Goal: Navigation & Orientation: Find specific page/section

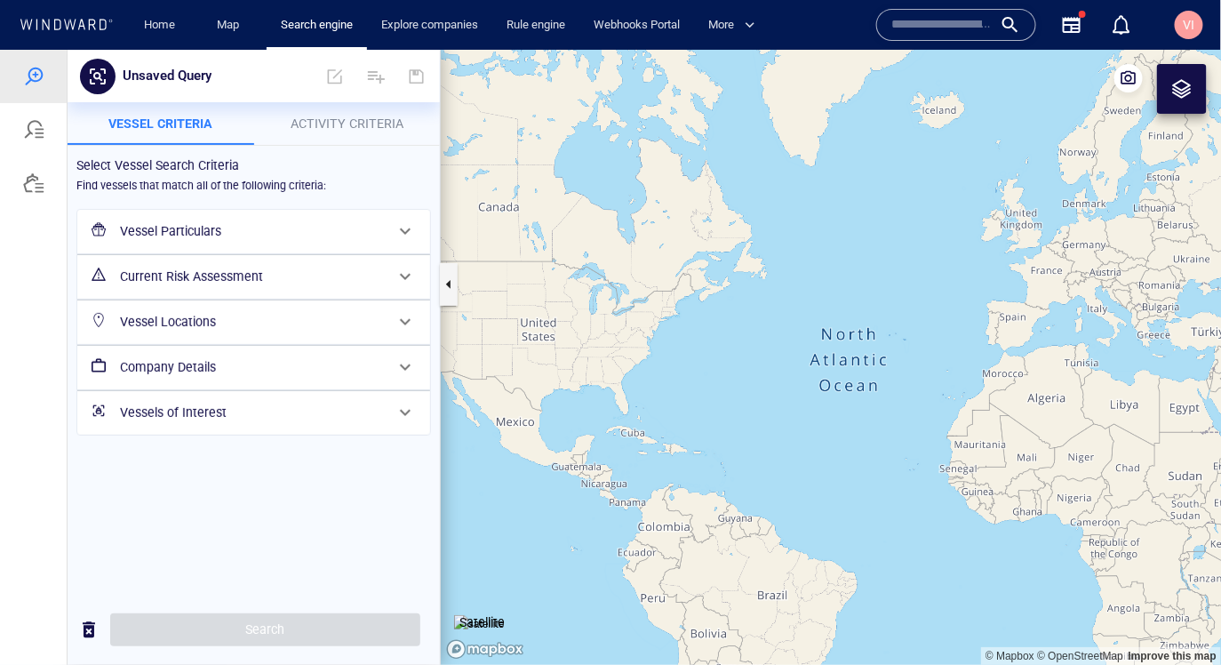
click at [1189, 20] on span "VI" at bounding box center [1189, 25] width 12 height 14
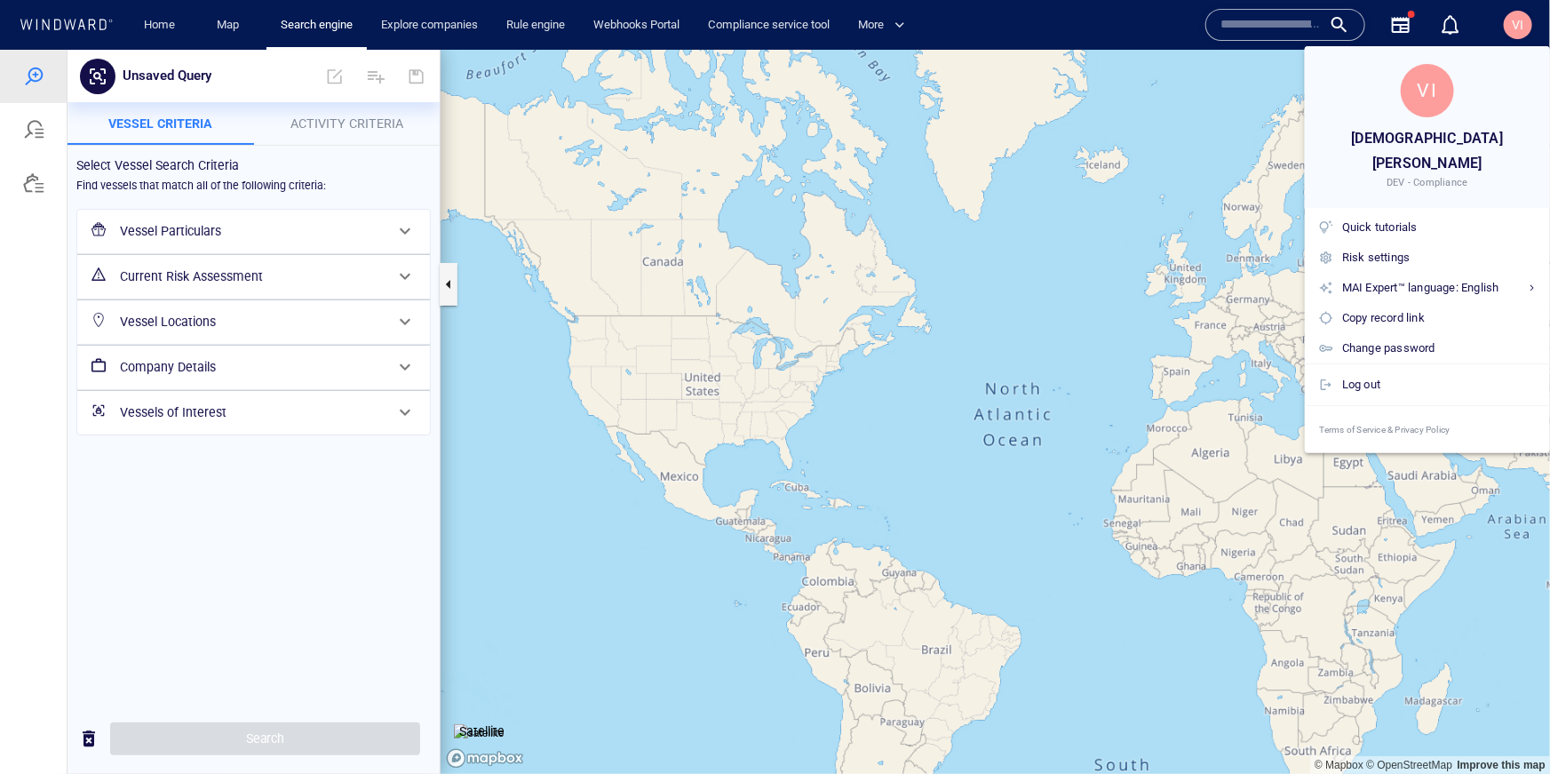
click at [176, 20] on div at bounding box center [775, 387] width 1550 height 774
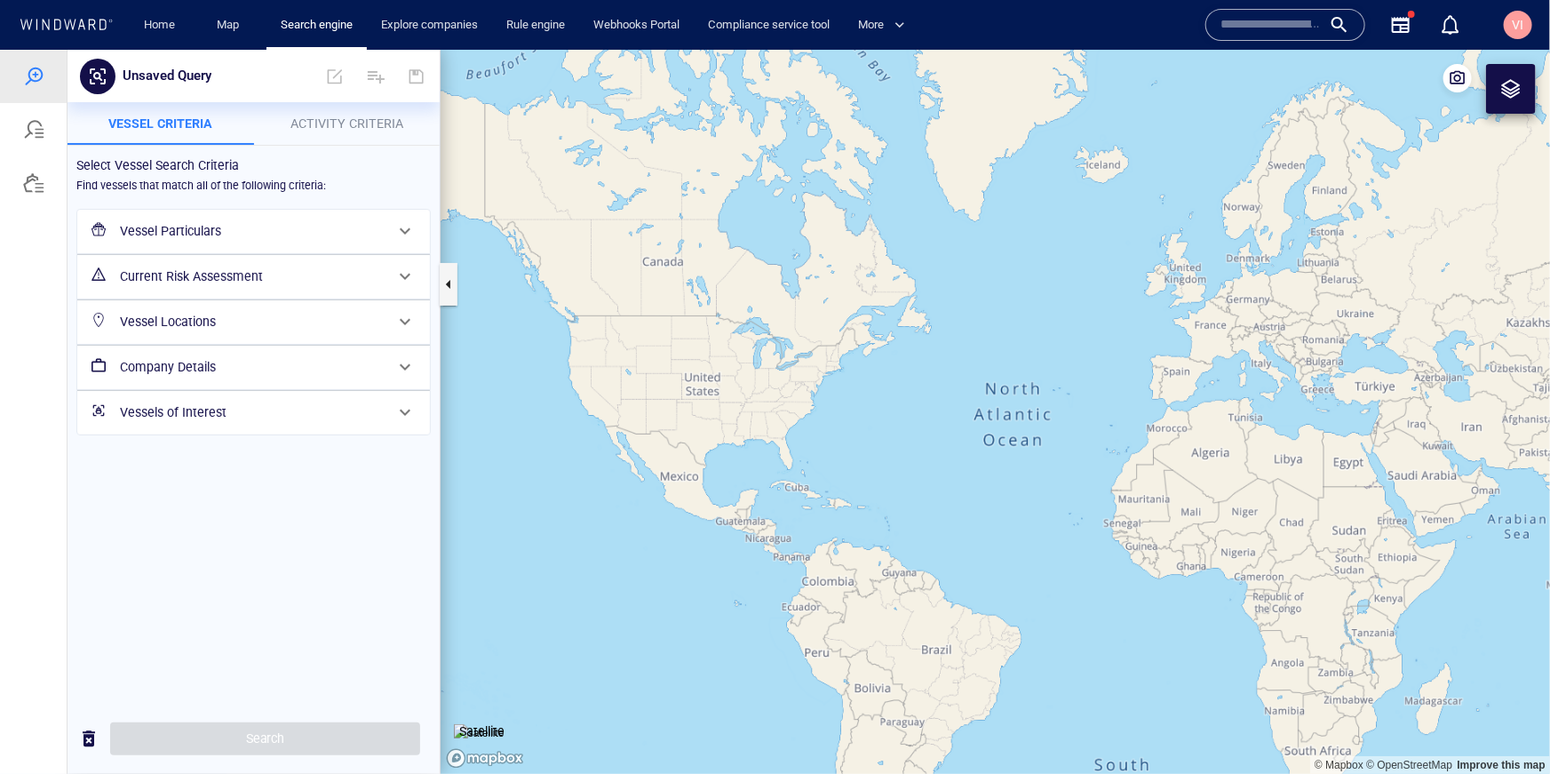
click at [158, 29] on link "Home" at bounding box center [160, 25] width 45 height 31
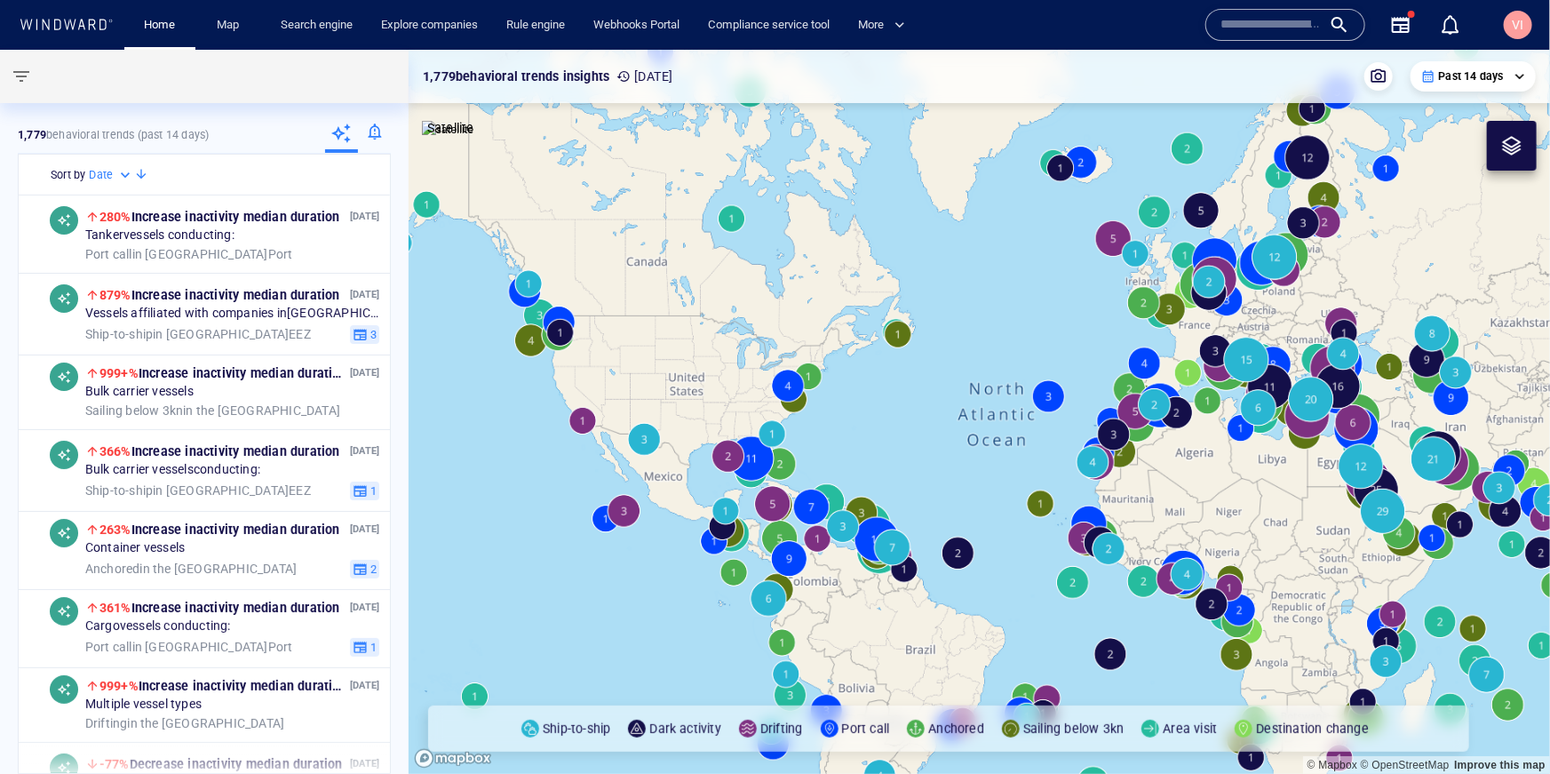
click at [377, 132] on div at bounding box center [374, 135] width 33 height 36
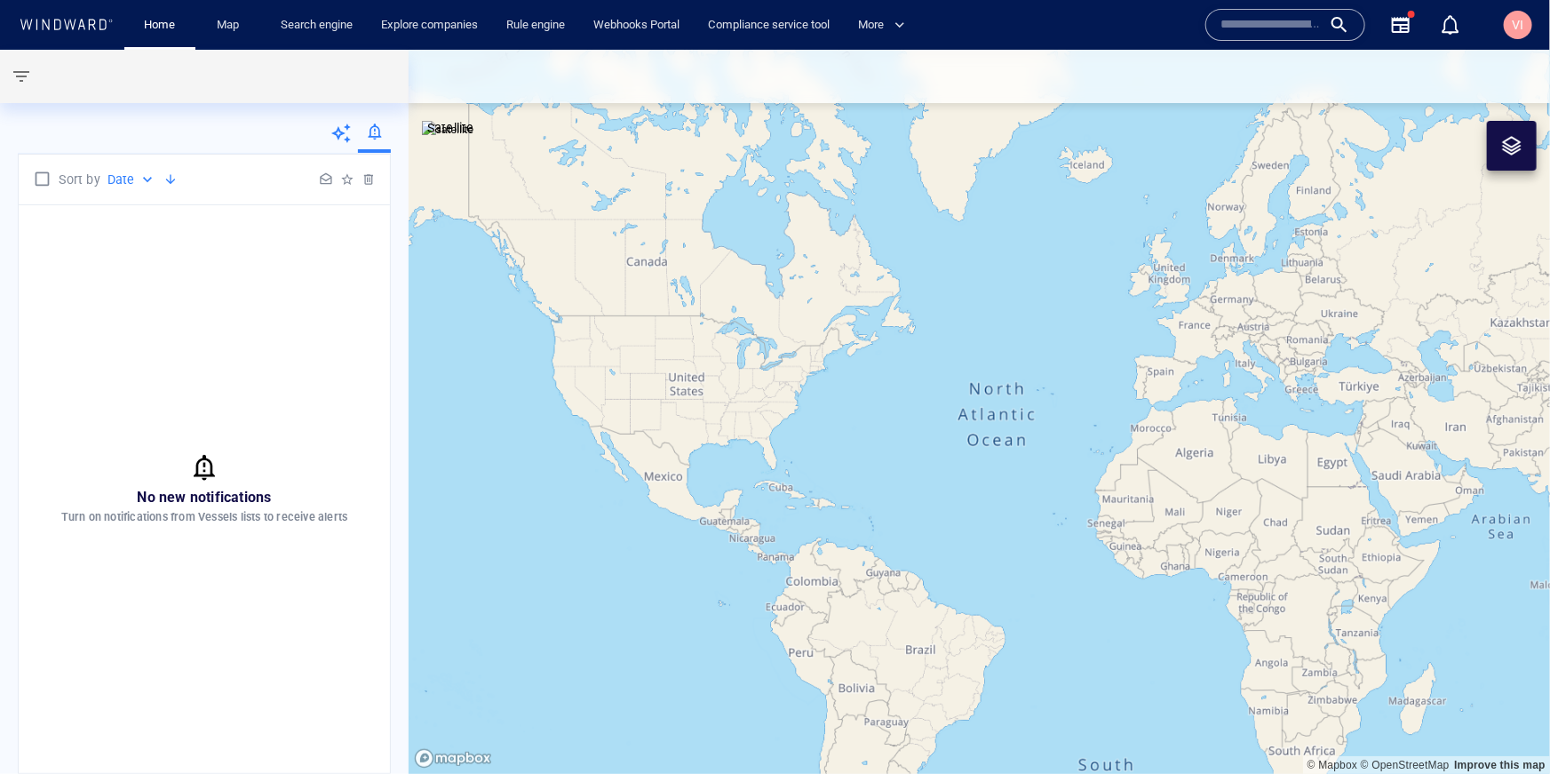
click at [283, 438] on div "No new notifications Turn on notifications from Vessels lists to receive alerts" at bounding box center [204, 489] width 371 height 568
click at [334, 130] on icon at bounding box center [341, 133] width 21 height 21
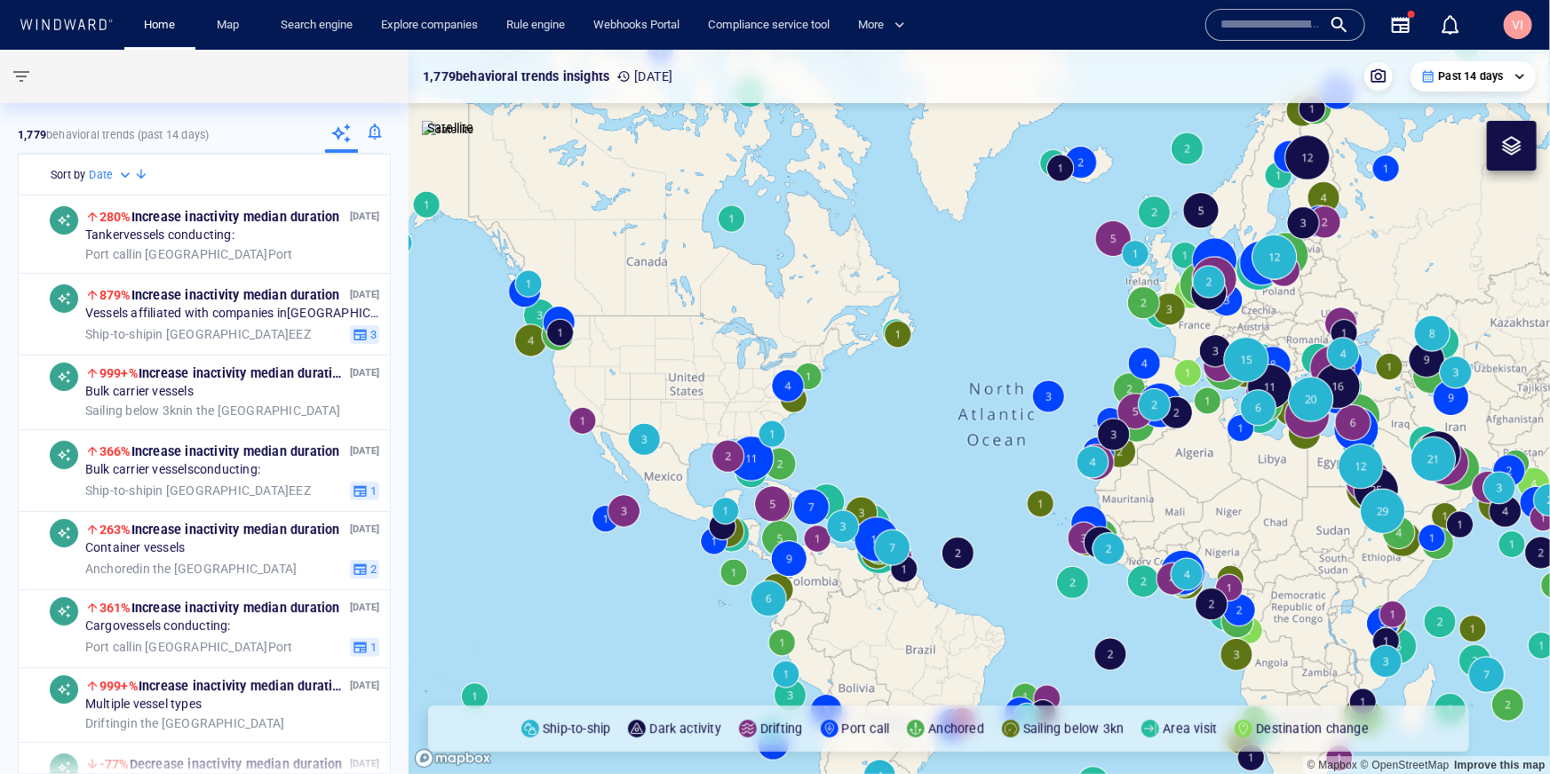
click at [376, 133] on div at bounding box center [374, 135] width 33 height 36
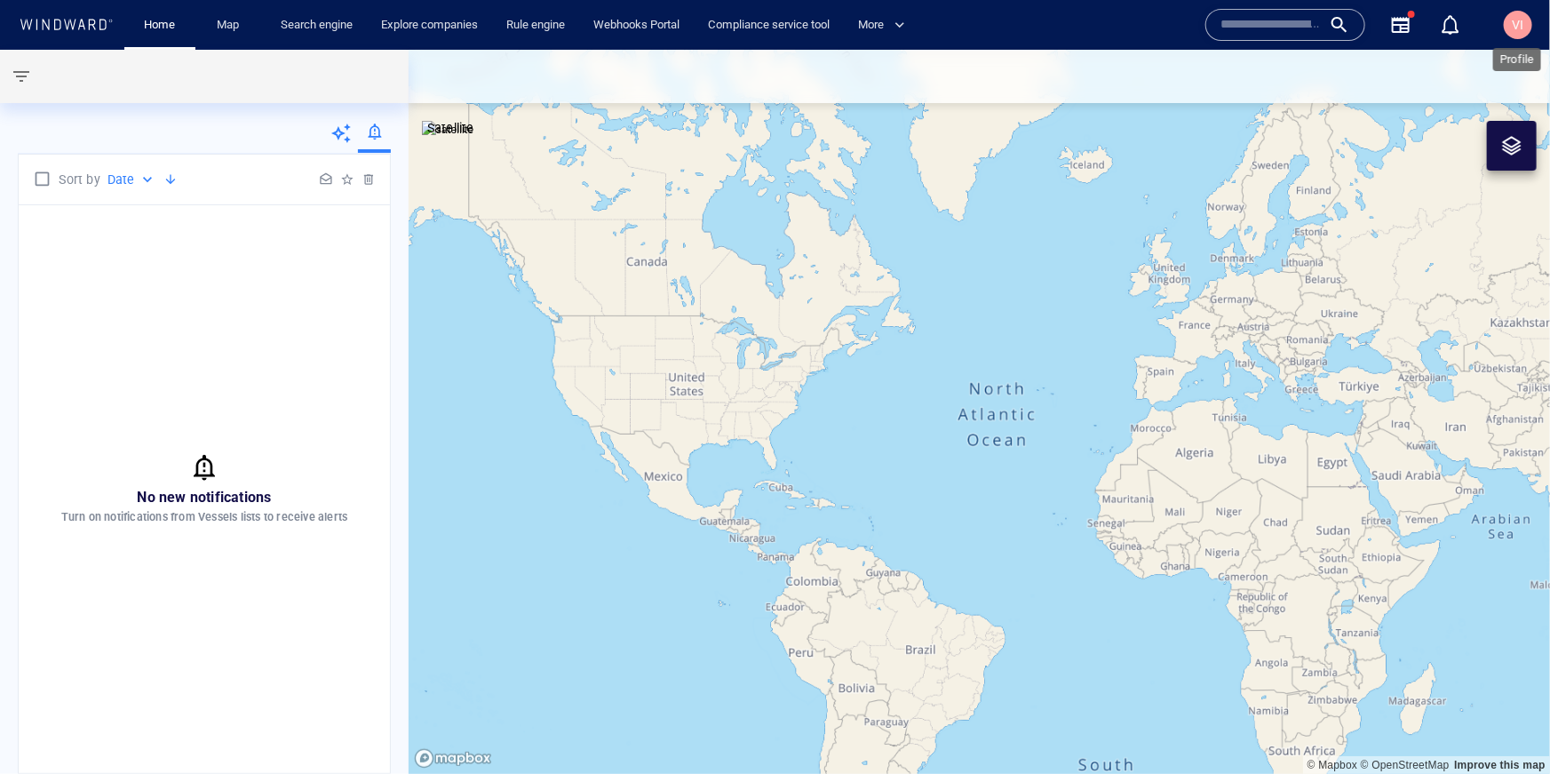
click at [1220, 14] on div "VI" at bounding box center [1519, 24] width 12 height 21
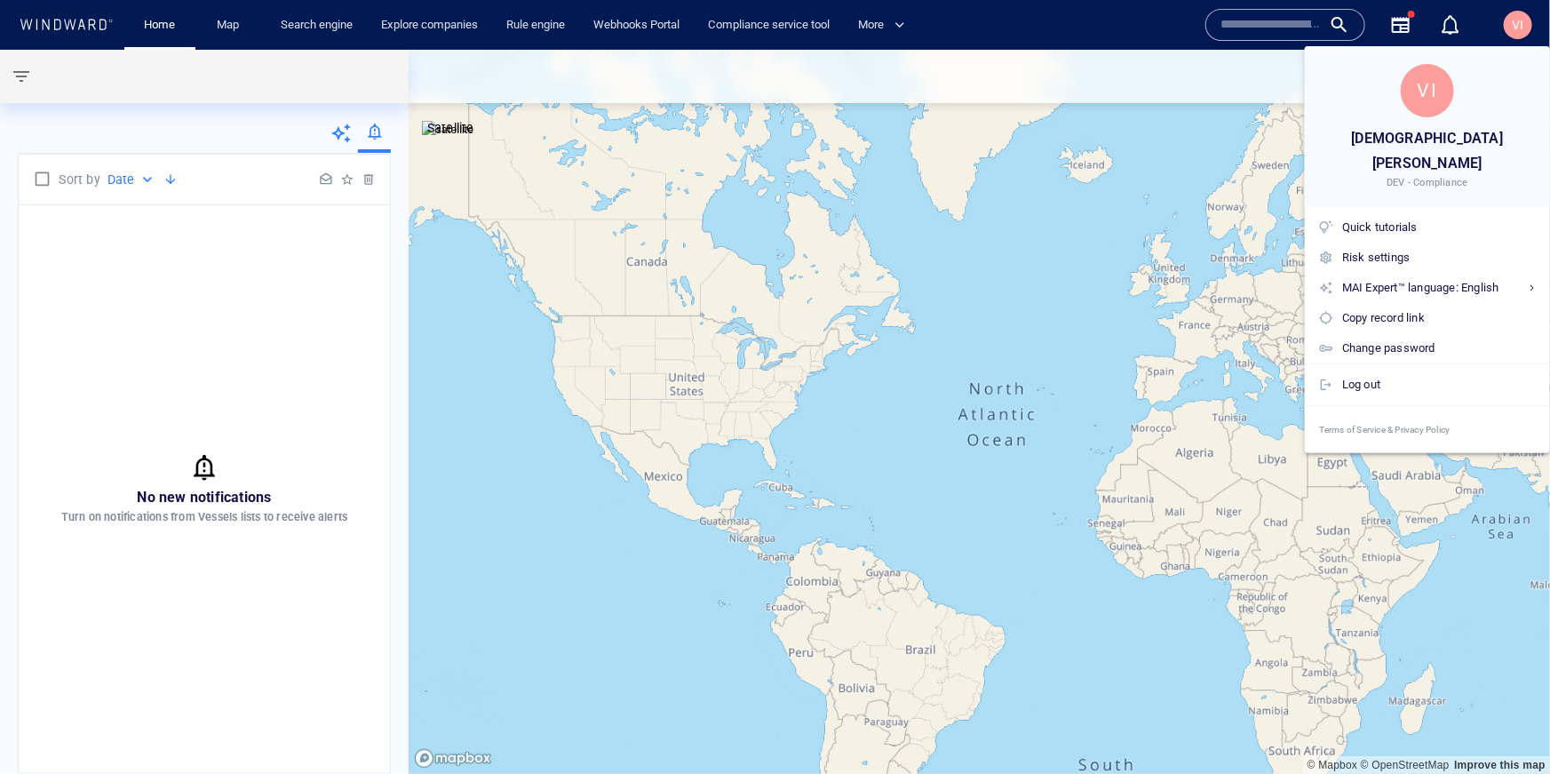
click at [211, 322] on div at bounding box center [775, 387] width 1550 height 774
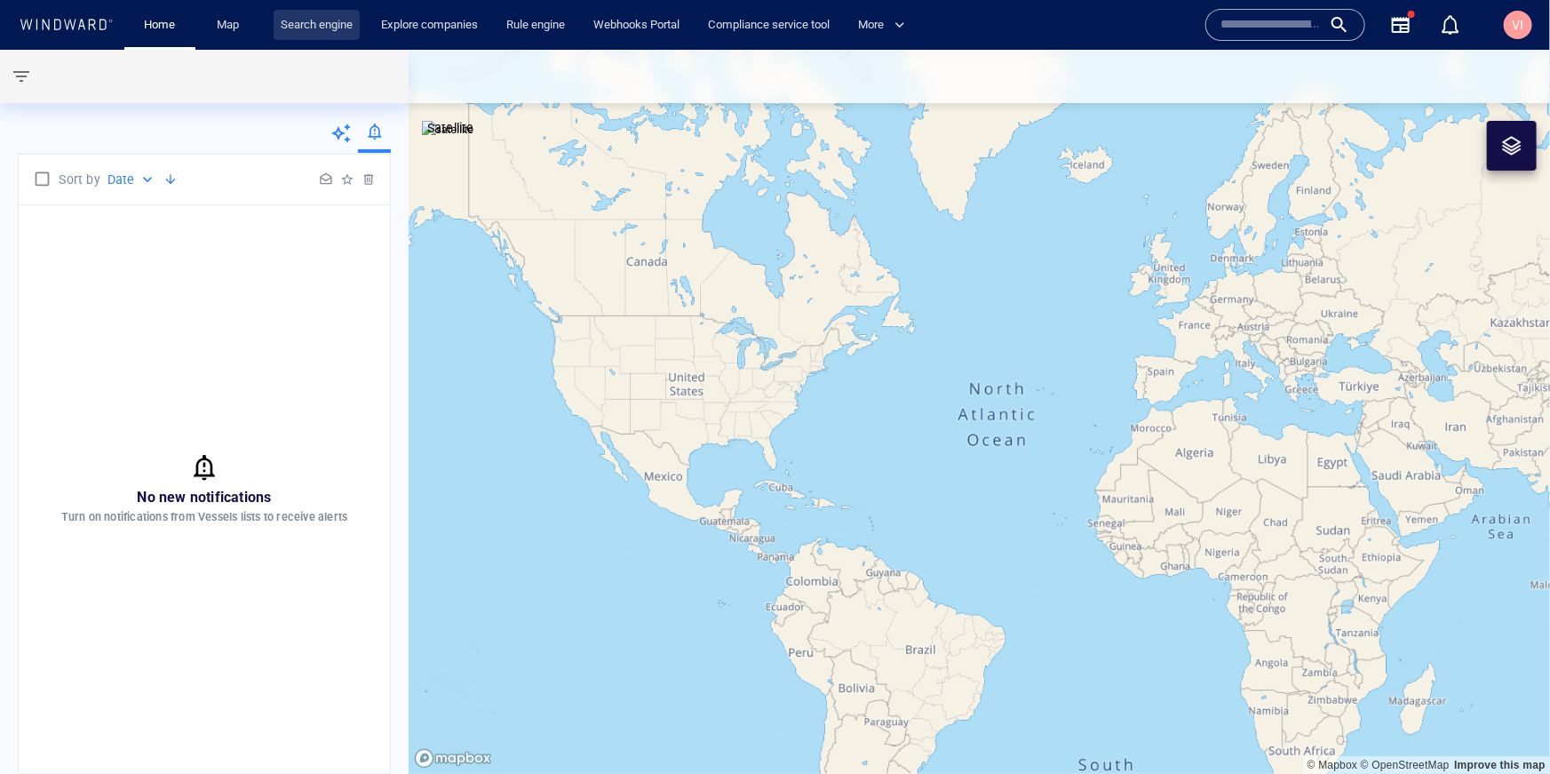
click at [340, 28] on link "Search engine" at bounding box center [317, 25] width 86 height 31
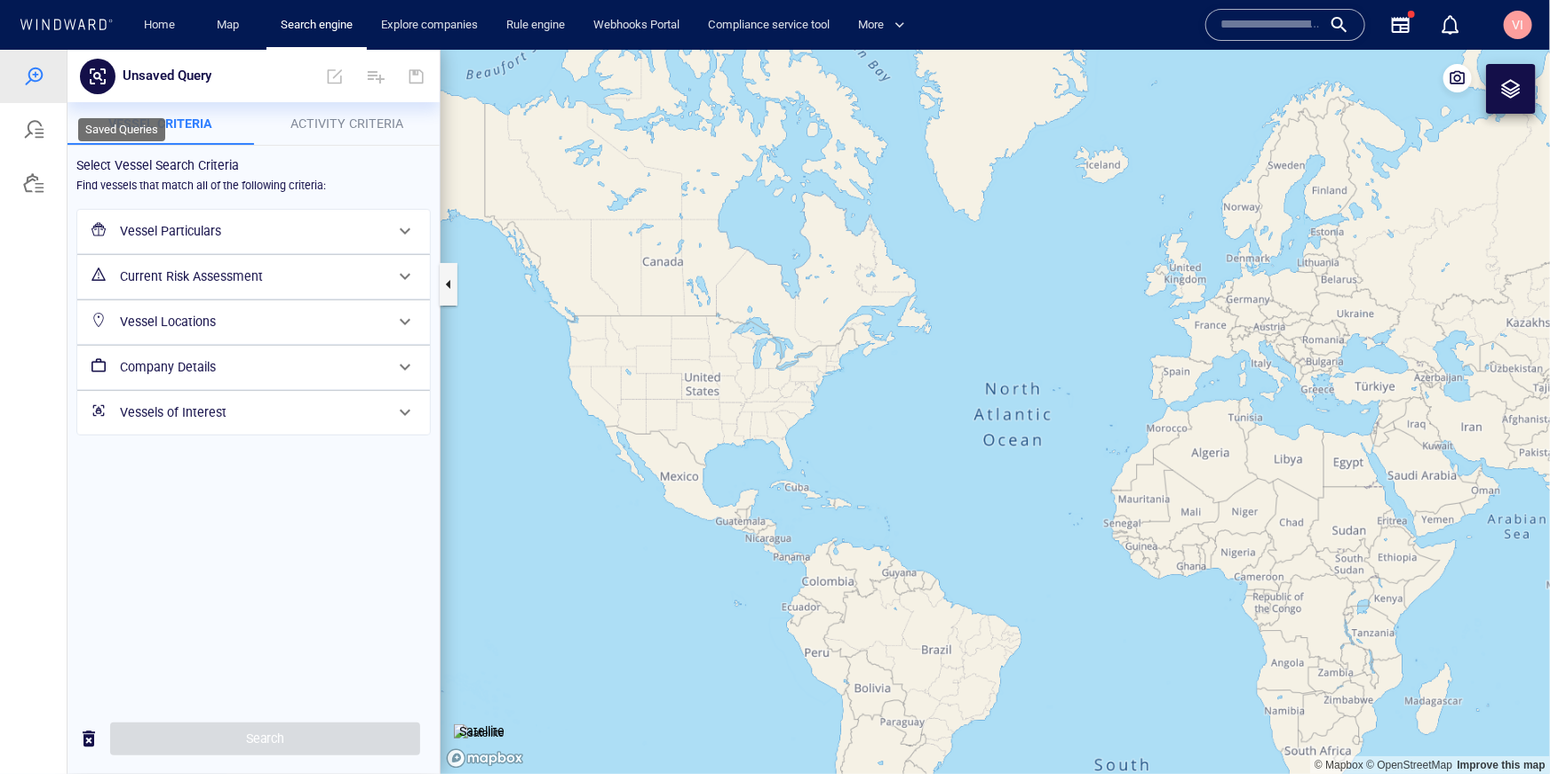
click at [38, 131] on div at bounding box center [33, 128] width 21 height 21
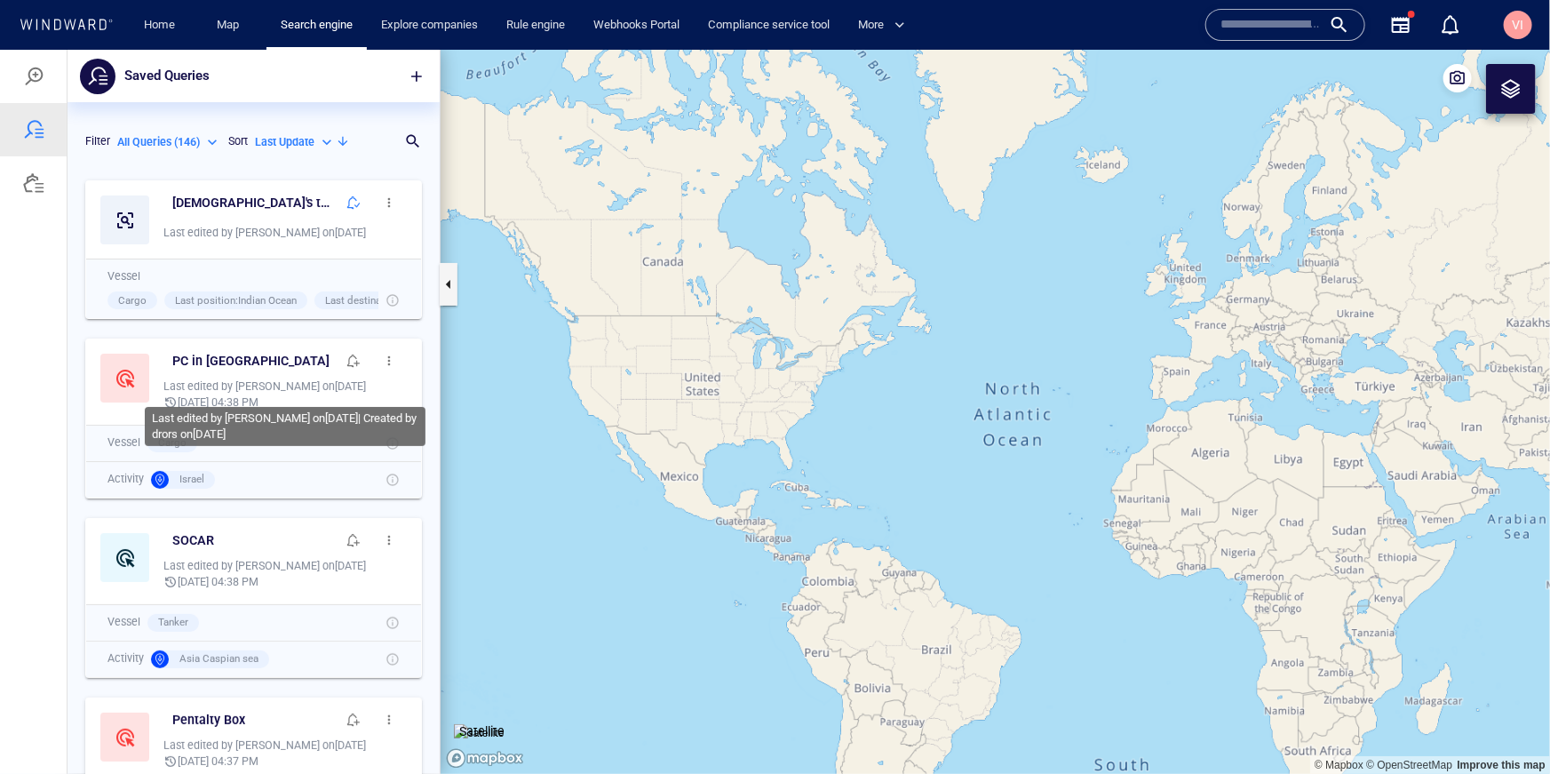
scroll to position [602, 372]
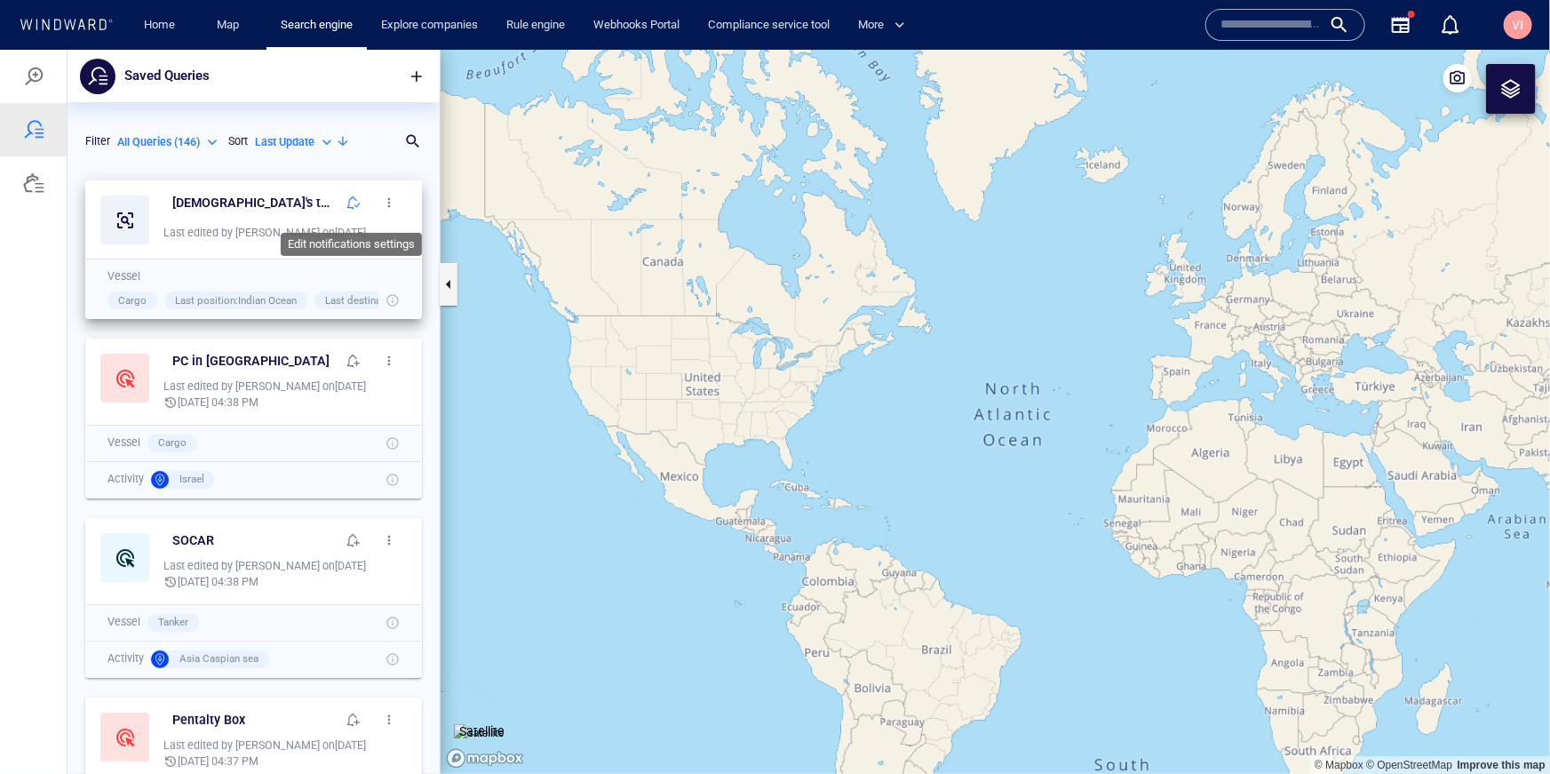
click at [354, 207] on span "button" at bounding box center [353, 202] width 14 height 14
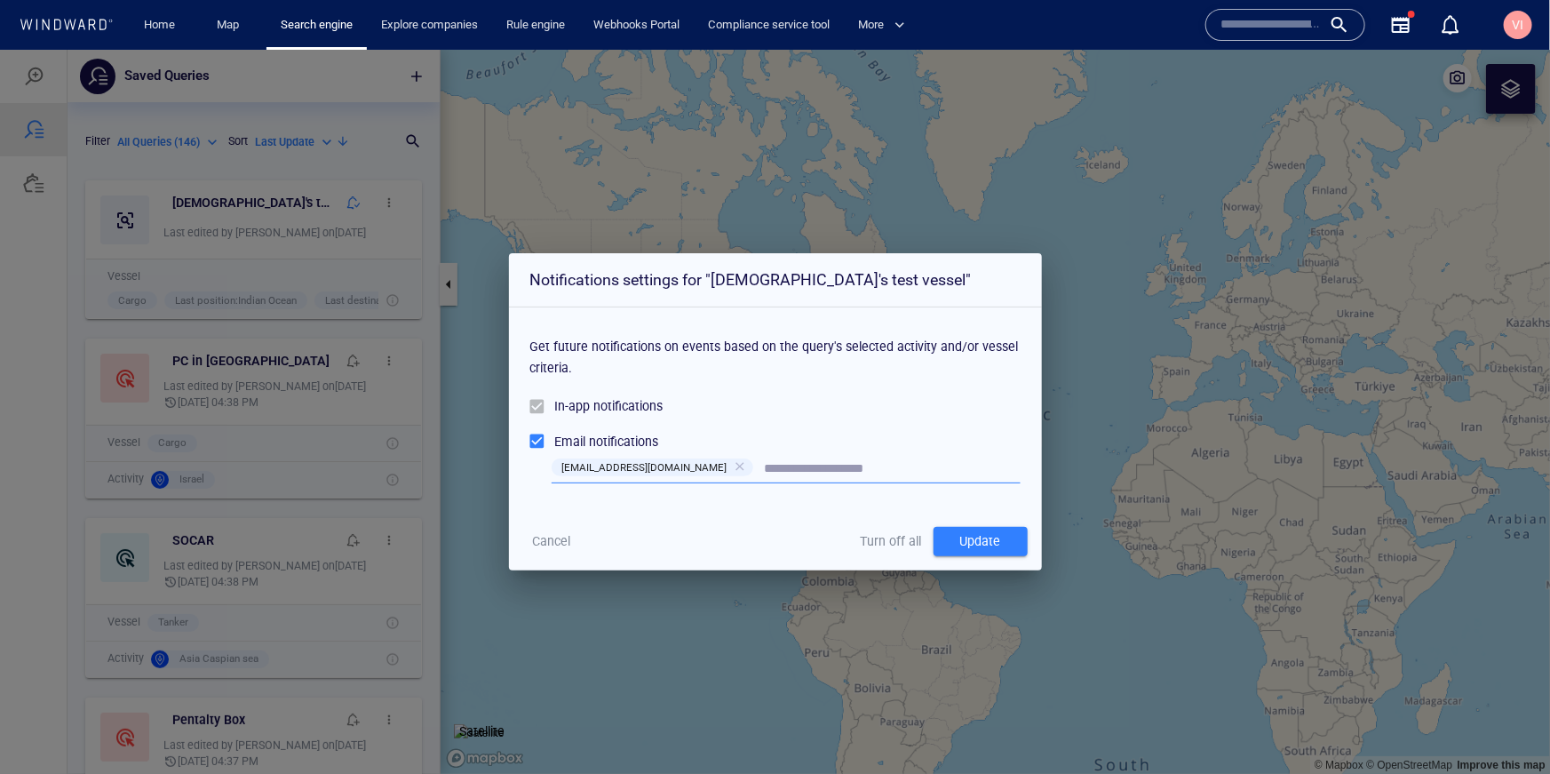
click at [562, 536] on span "Cancel" at bounding box center [551, 541] width 38 height 22
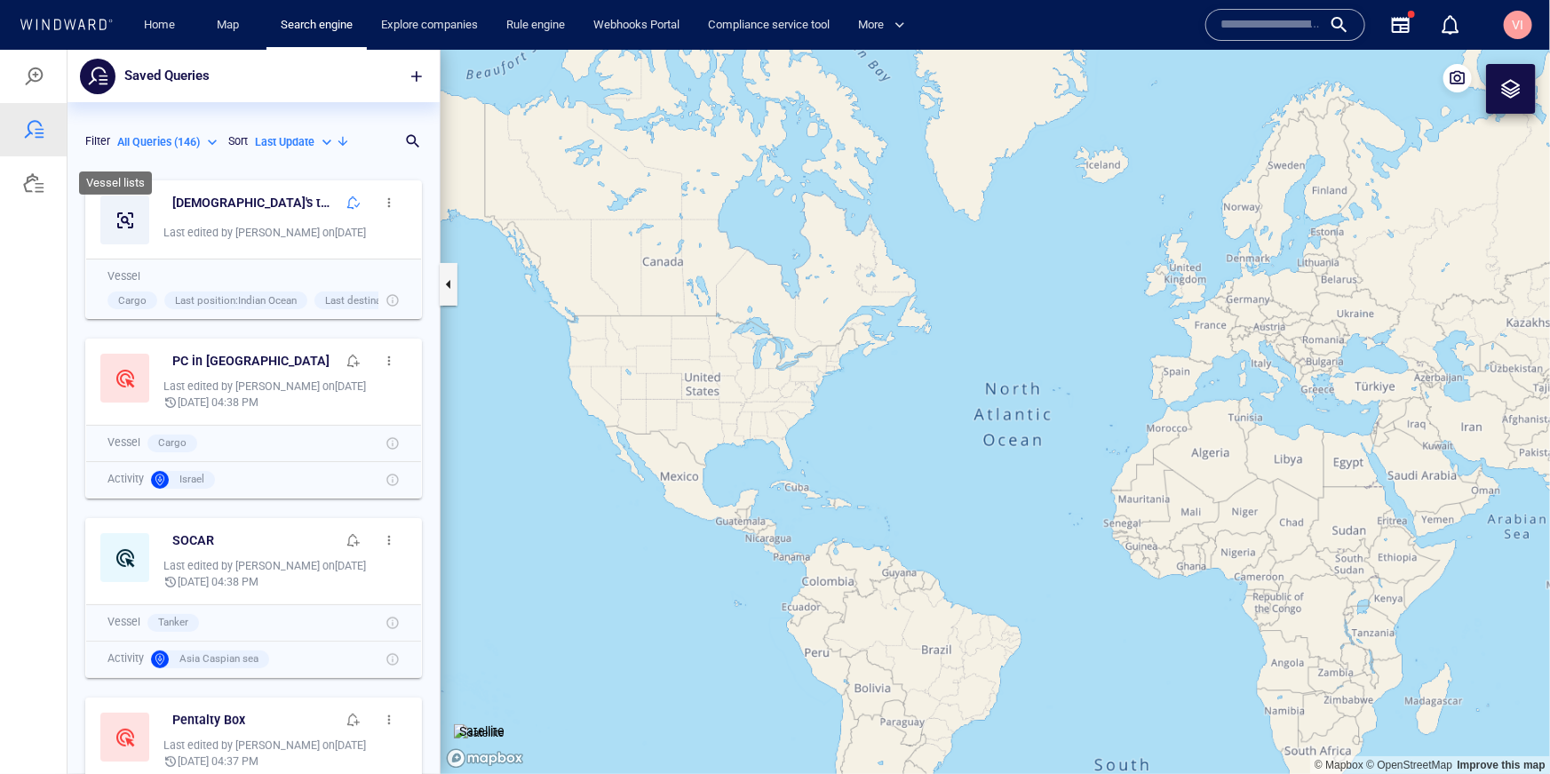
click at [19, 187] on div at bounding box center [33, 181] width 67 height 53
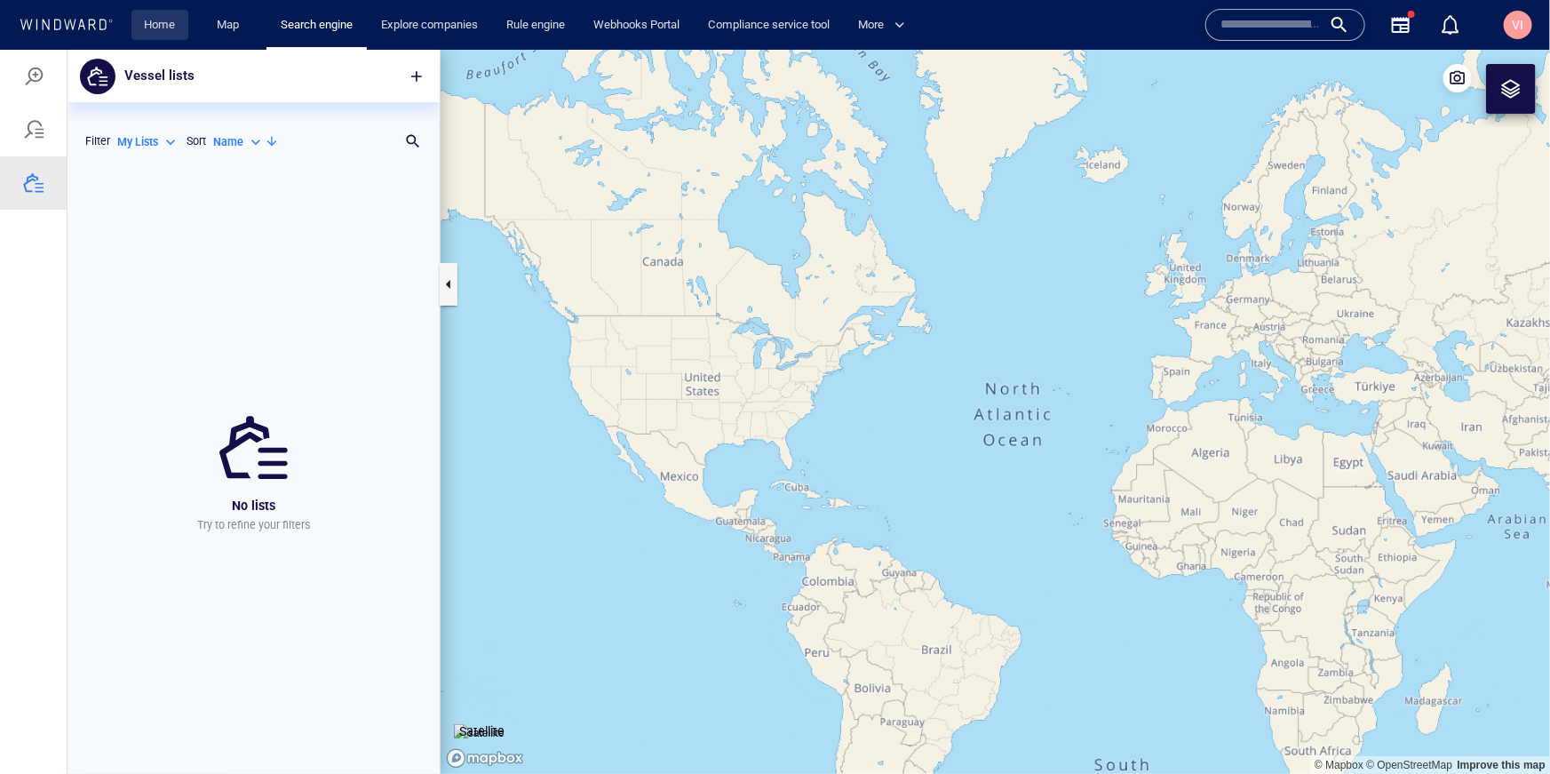
click at [154, 28] on link "Home" at bounding box center [160, 25] width 45 height 31
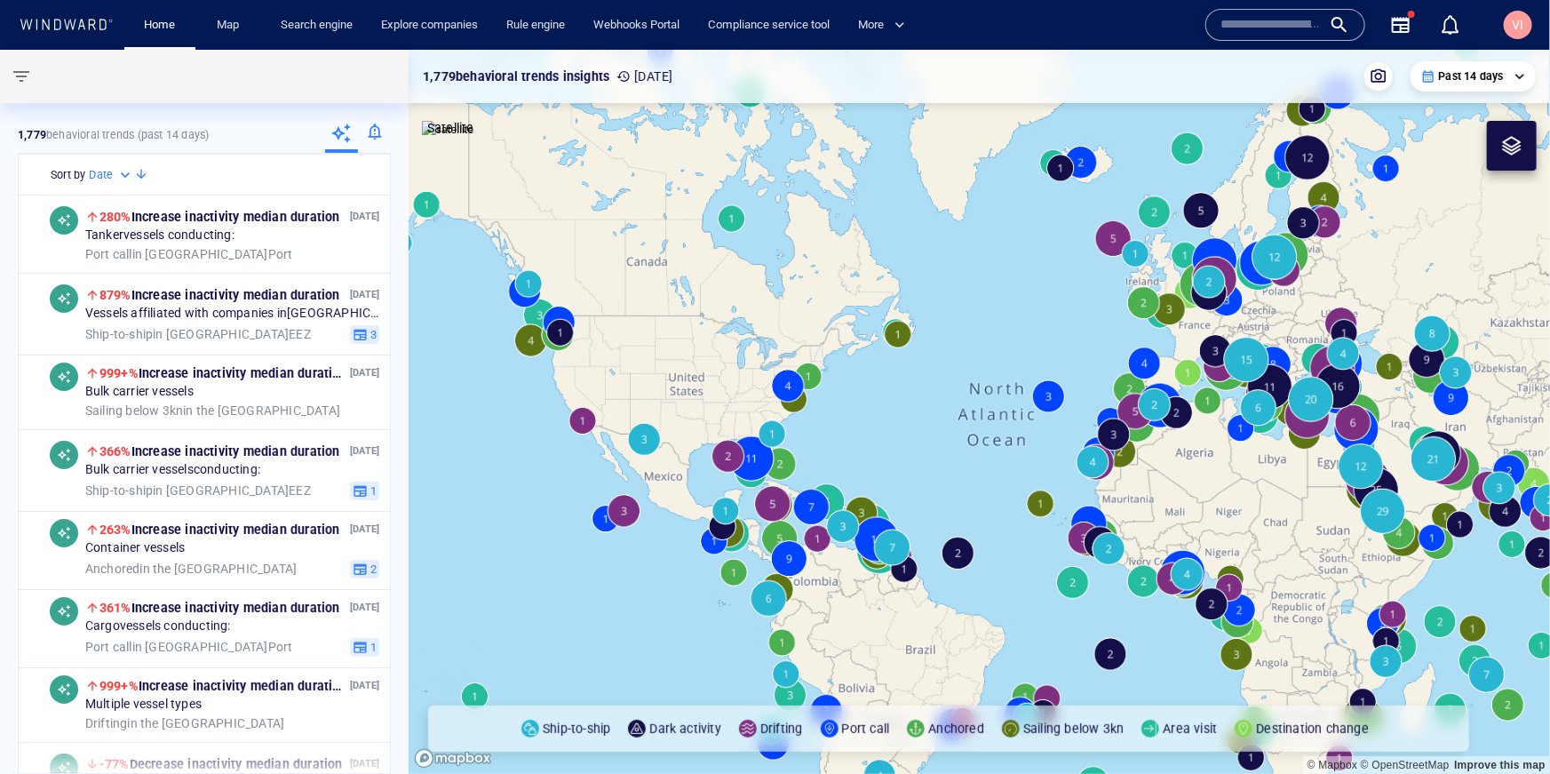
click at [381, 137] on div at bounding box center [374, 135] width 33 height 36
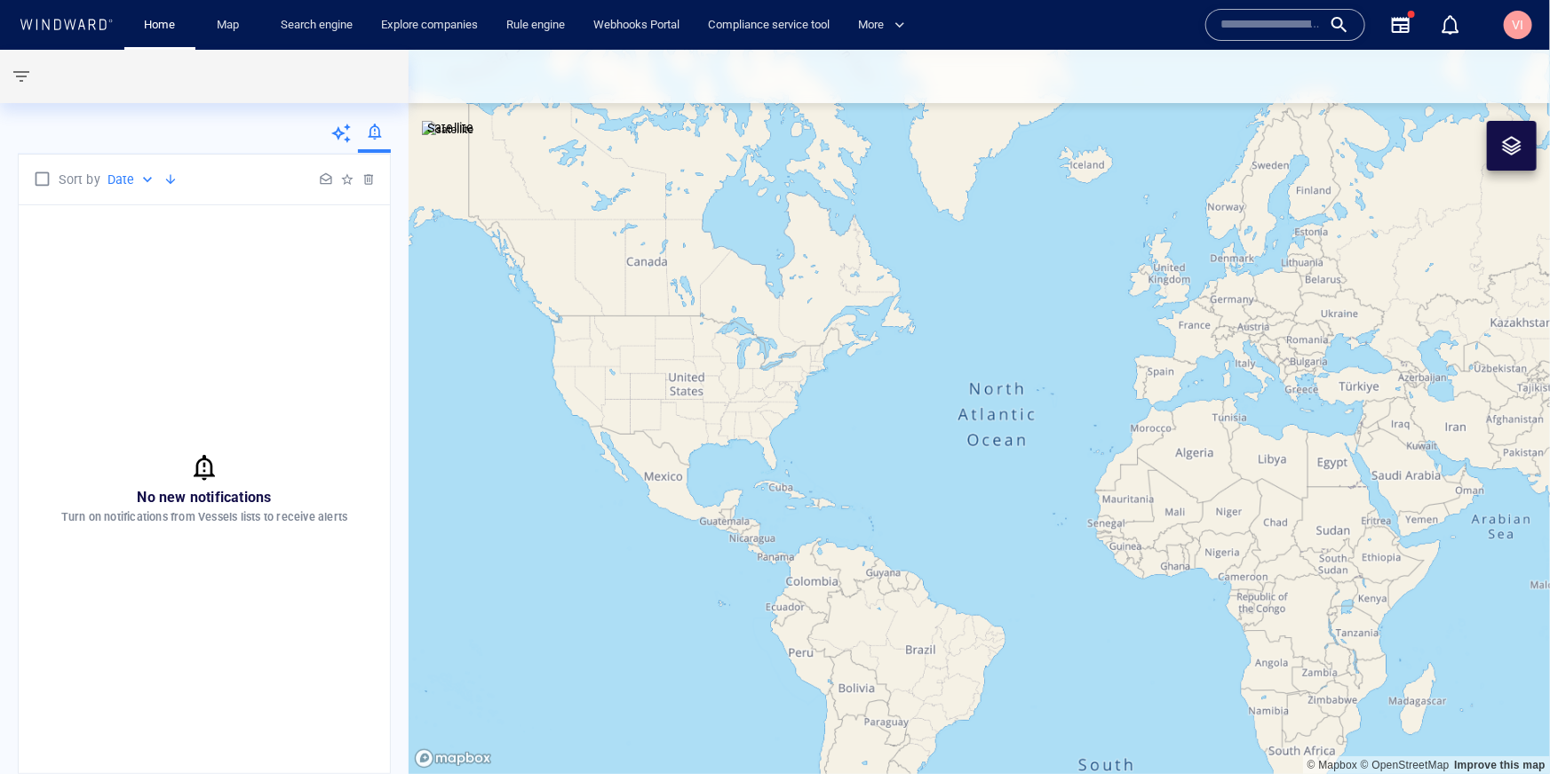
click at [293, 408] on div "No new notifications Turn on notifications from Vessels lists to receive alerts" at bounding box center [204, 489] width 371 height 568
click at [199, 498] on span "No new notifications" at bounding box center [205, 497] width 134 height 17
